Goal: Task Accomplishment & Management: Manage account settings

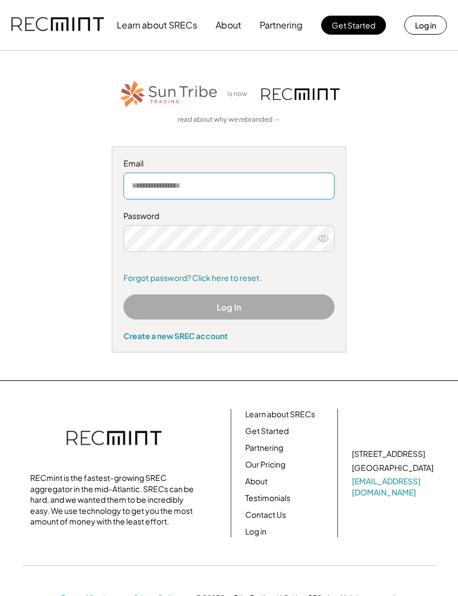
type input "**********"
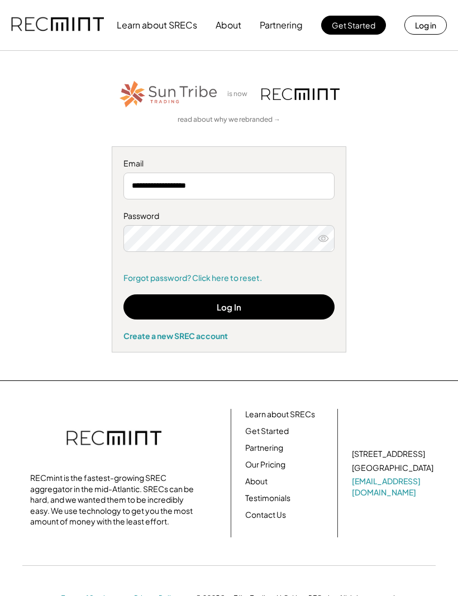
click at [154, 304] on button "Log In" at bounding box center [229, 307] width 211 height 25
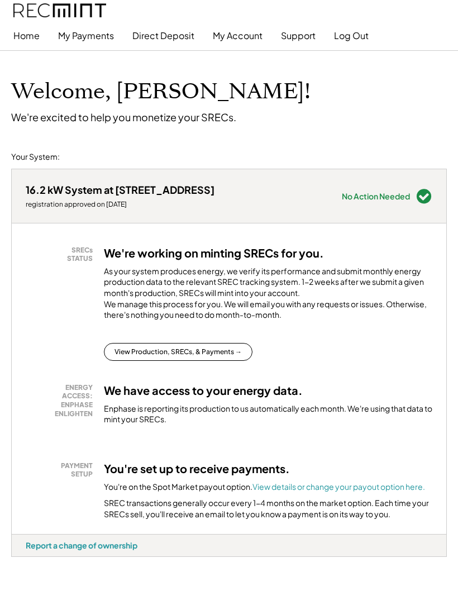
click at [239, 37] on button "My Account" at bounding box center [238, 36] width 50 height 22
click at [230, 34] on button "My Account" at bounding box center [238, 36] width 50 height 22
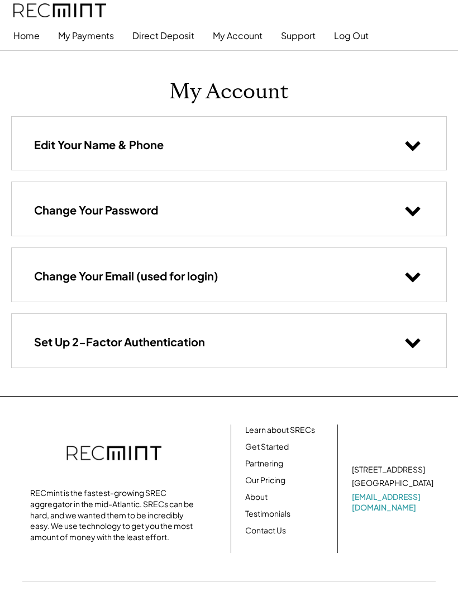
click at [90, 29] on button "My Payments" at bounding box center [86, 36] width 56 height 22
click at [77, 32] on button "My Payments" at bounding box center [86, 36] width 56 height 22
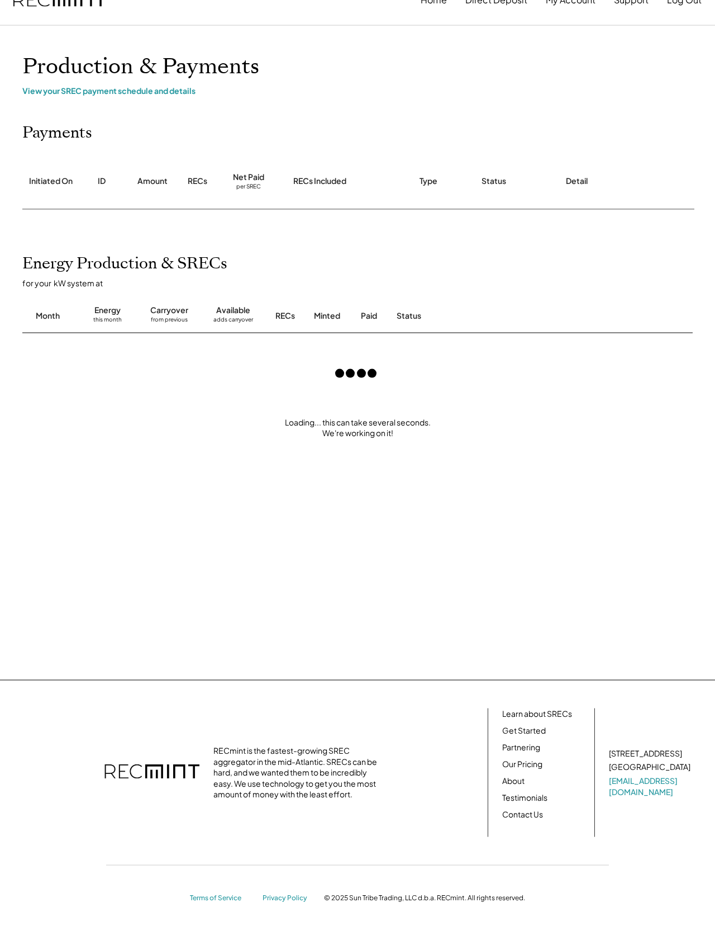
scroll to position [30, 0]
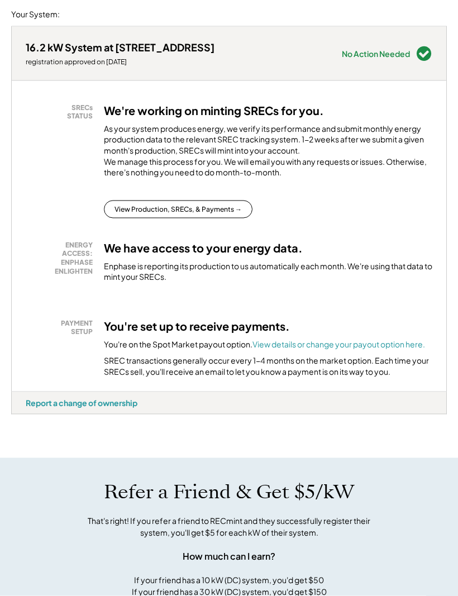
scroll to position [148, 0]
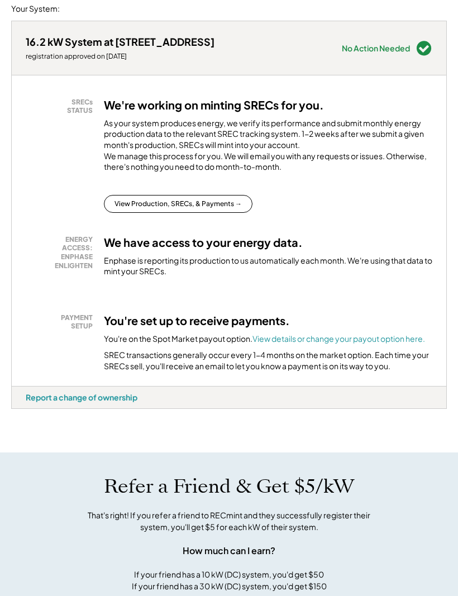
click at [148, 205] on button "View Production, SRECs, & Payments →" at bounding box center [178, 204] width 149 height 18
